Goal: Task Accomplishment & Management: Use online tool/utility

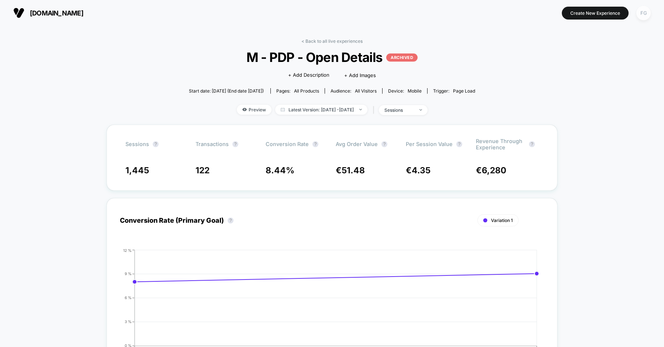
click at [643, 11] on div "FG" at bounding box center [643, 13] width 14 height 14
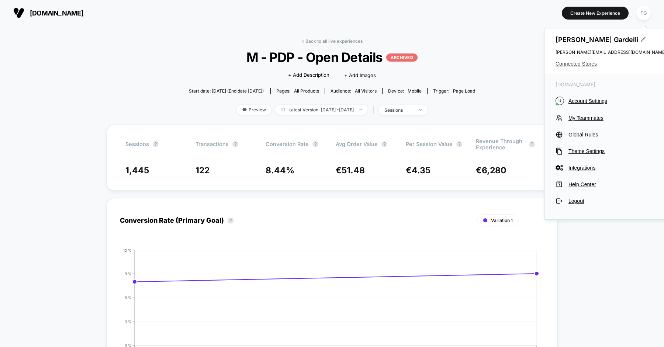
click at [579, 64] on span "Connected Stores" at bounding box center [611, 64] width 111 height 6
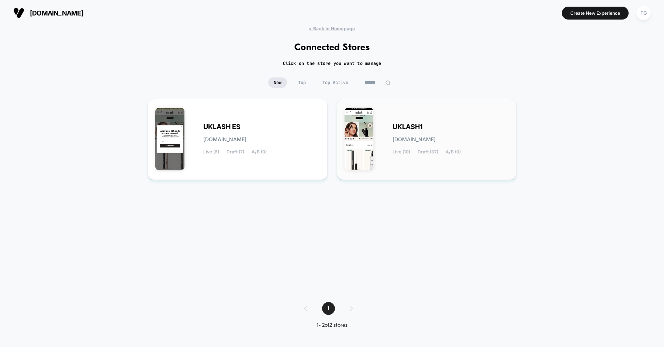
click at [348, 116] on img at bounding box center [359, 139] width 29 height 63
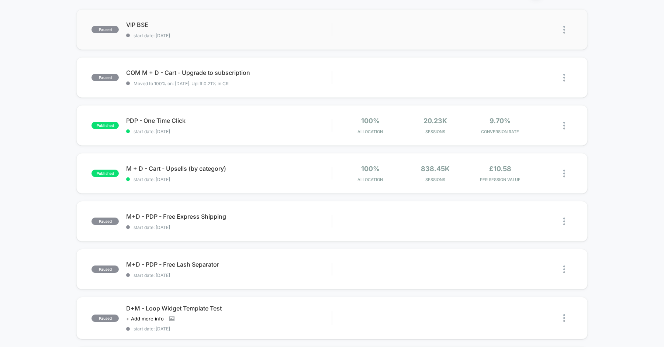
scroll to position [72, 0]
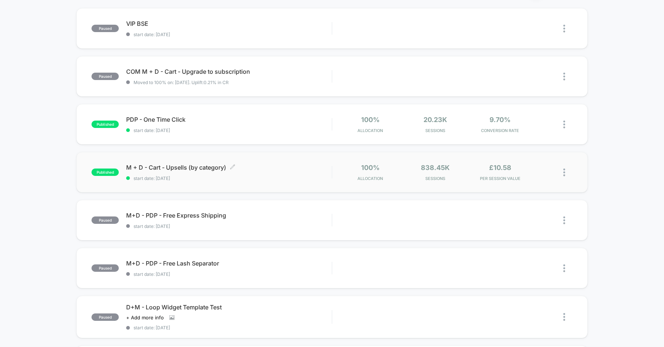
click at [276, 164] on span "M + D - Cart - Upsells (by category) Click to edit experience details" at bounding box center [229, 167] width 206 height 7
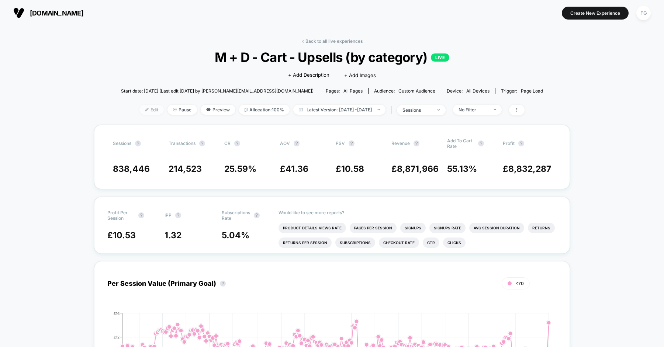
click at [142, 111] on span "Edit" at bounding box center [151, 110] width 24 height 10
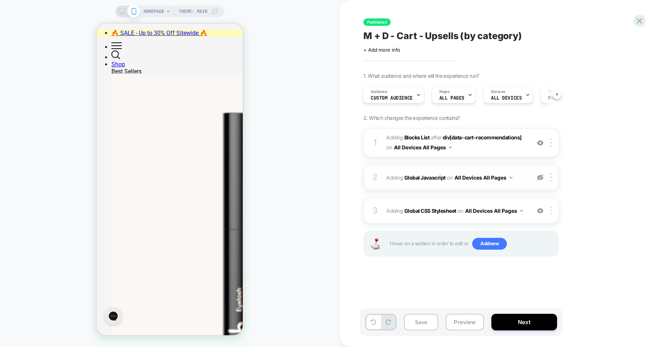
click at [539, 178] on img at bounding box center [540, 178] width 6 height 6
click at [507, 322] on button "Next" at bounding box center [524, 322] width 66 height 17
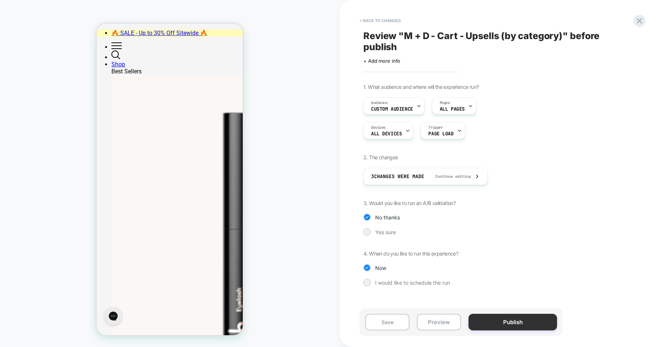
click at [505, 323] on button "Publish" at bounding box center [513, 322] width 89 height 17
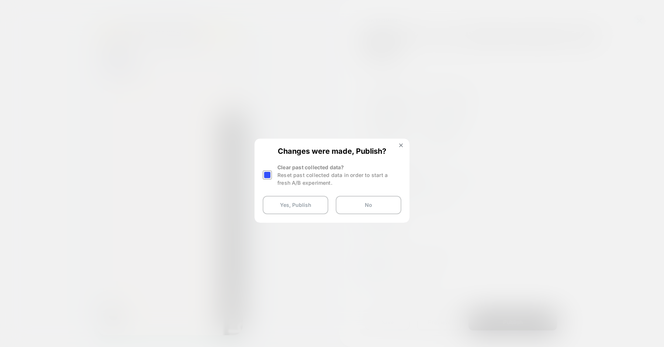
click at [286, 179] on div "Reset past collected data in order to start a fresh A/B experiment." at bounding box center [339, 178] width 124 height 15
click at [267, 176] on div at bounding box center [267, 174] width 9 height 9
click at [275, 203] on button "Yes, Publish" at bounding box center [296, 205] width 66 height 18
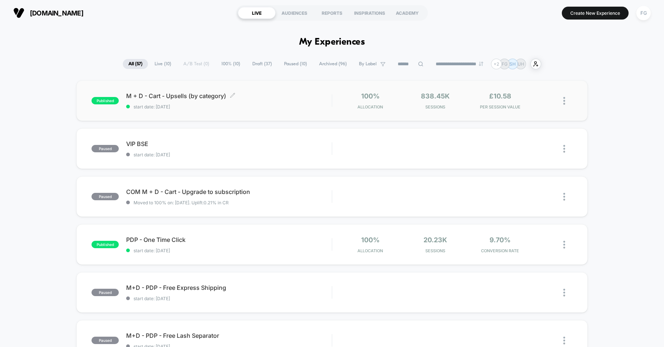
click at [290, 108] on span "start date: [DATE]" at bounding box center [229, 107] width 206 height 6
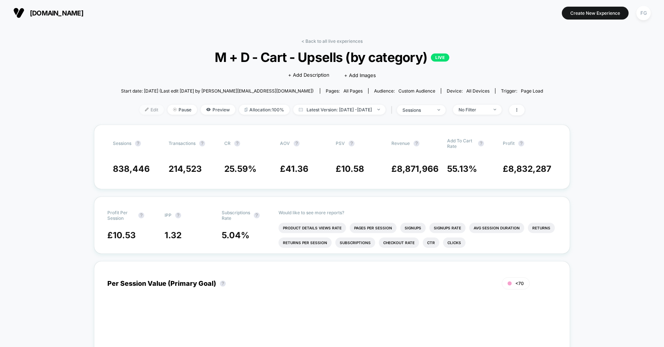
click at [140, 106] on span "Edit" at bounding box center [151, 110] width 24 height 10
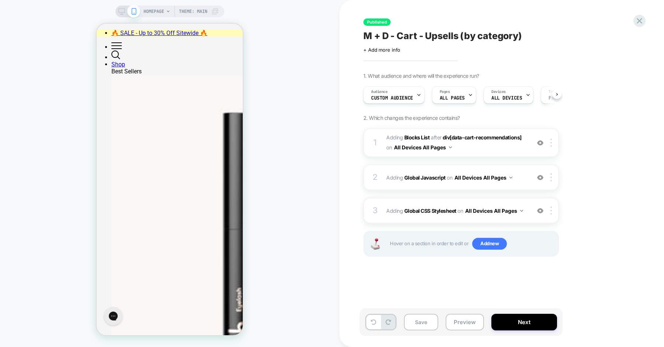
scroll to position [0, 0]
click at [523, 182] on span "Adding Global Javascript on All Devices All Pages" at bounding box center [456, 177] width 141 height 11
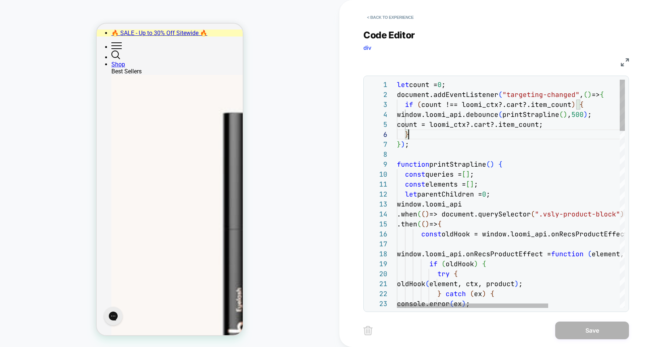
scroll to position [50, 12]
click at [403, 16] on button "< Back to experience" at bounding box center [390, 17] width 54 height 12
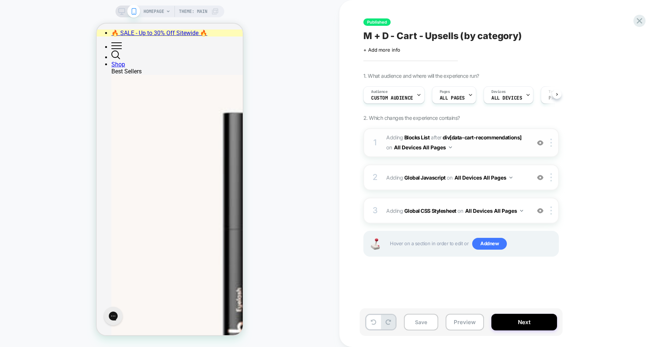
scroll to position [0, 0]
click at [542, 179] on img at bounding box center [540, 178] width 6 height 6
click at [519, 318] on button "Next" at bounding box center [524, 322] width 66 height 17
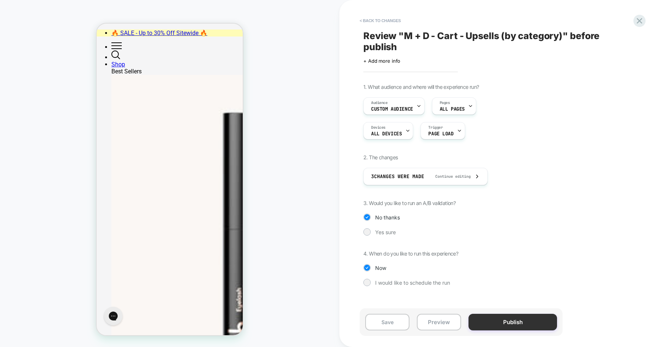
click at [519, 319] on button "Publish" at bounding box center [513, 322] width 89 height 17
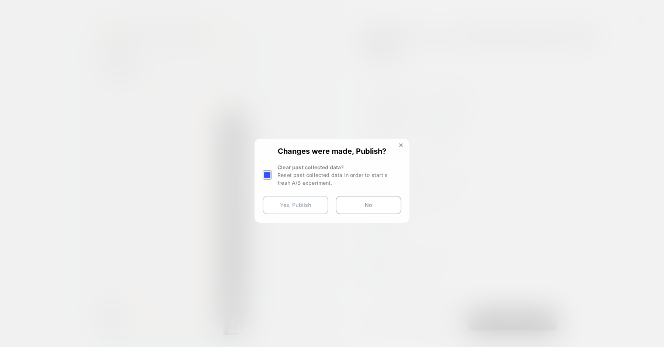
click at [305, 204] on button "Yes, Publish" at bounding box center [296, 205] width 66 height 18
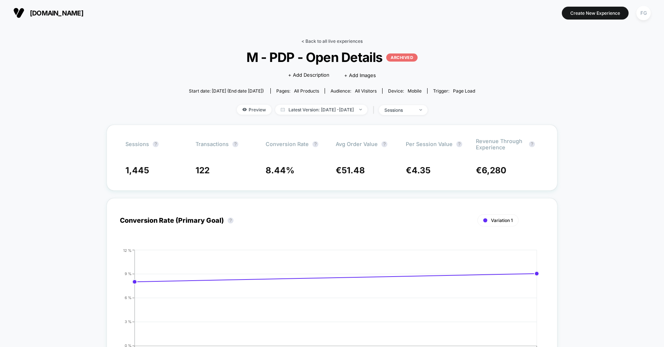
click at [353, 39] on link "< Back to all live experiences" at bounding box center [331, 41] width 61 height 6
